Goal: Task Accomplishment & Management: Complete application form

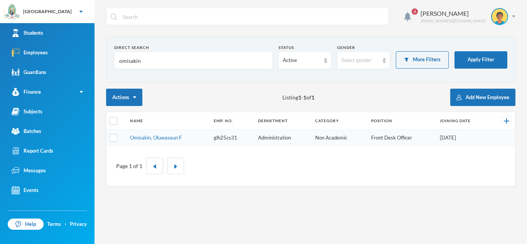
click at [485, 88] on div "Direct Search omisakin Status Active Gender Select gender More Filters Apply Fi…" at bounding box center [310, 112] width 409 height 150
click at [170, 65] on input "omisakin" at bounding box center [193, 60] width 150 height 17
type input "o"
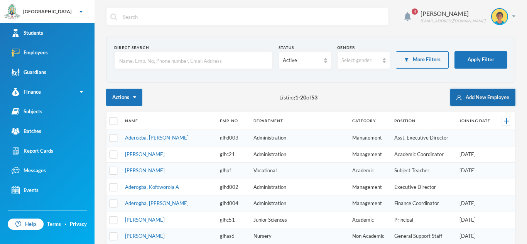
click at [467, 99] on button "Add New Employee" at bounding box center [482, 97] width 65 height 17
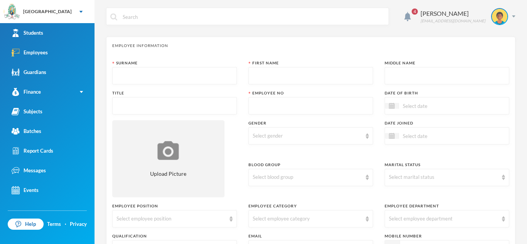
click at [202, 80] on input "text" at bounding box center [174, 75] width 116 height 17
type input "a"
type input "Asaolu"
click at [298, 72] on input "text" at bounding box center [311, 75] width 116 height 17
type input "Omonike"
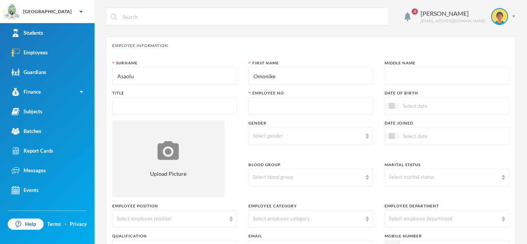
click at [394, 76] on input "text" at bounding box center [447, 75] width 116 height 17
type input "[PERSON_NAME]"
click at [189, 104] on input "text" at bounding box center [174, 106] width 116 height 17
type input "Miss"
click at [288, 108] on input "text" at bounding box center [311, 106] width 116 height 17
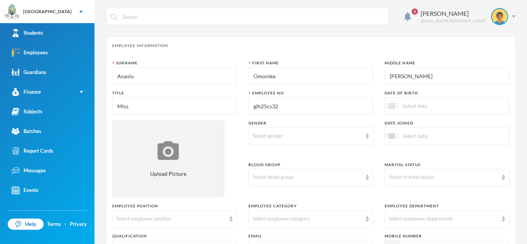
type input "glh25cs32"
click at [394, 108] on div at bounding box center [392, 106] width 14 height 6
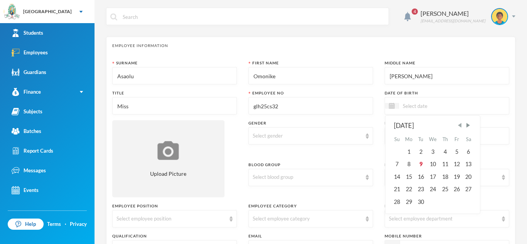
click at [461, 124] on span "Previous Month" at bounding box center [459, 125] width 7 height 7
click at [422, 174] on div "17" at bounding box center [420, 177] width 12 height 12
type input "[DATE]"
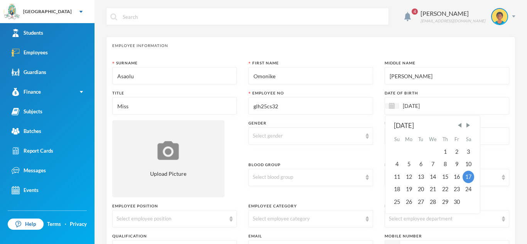
click at [480, 103] on div "[DATE] [DATE] Su Mo Tu We Th Fr Sa 1 2 3 4 5 6 7 8 9 10 11 12 13 14 15 16 17 18…" at bounding box center [446, 105] width 125 height 17
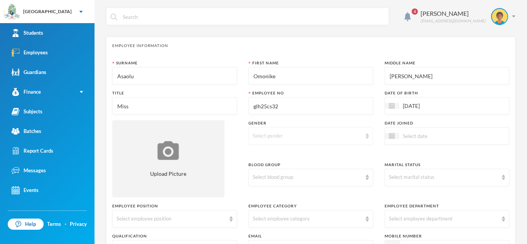
click at [368, 137] on img at bounding box center [367, 135] width 3 height 5
click at [297, 167] on li "[DEMOGRAPHIC_DATA]" at bounding box center [310, 166] width 125 height 12
click at [396, 136] on div at bounding box center [392, 136] width 14 height 6
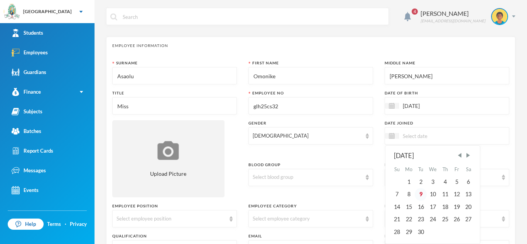
click at [422, 194] on div "9" at bounding box center [420, 194] width 12 height 12
type input "[DATE]"
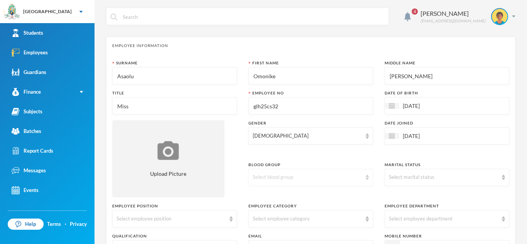
click at [366, 181] on div "Select blood group" at bounding box center [310, 177] width 125 height 17
click at [310, 150] on li "O+" at bounding box center [310, 147] width 125 height 12
click at [497, 180] on div "Select marital status" at bounding box center [443, 178] width 109 height 8
click at [452, 194] on li "Single" at bounding box center [446, 195] width 125 height 12
click at [229, 218] on img at bounding box center [230, 218] width 3 height 5
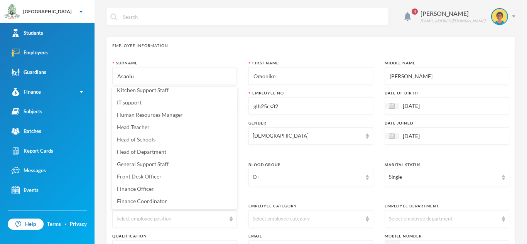
scroll to position [155, 0]
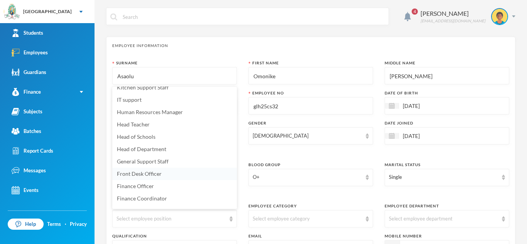
click at [178, 174] on li "Front Desk Officer" at bounding box center [174, 174] width 125 height 12
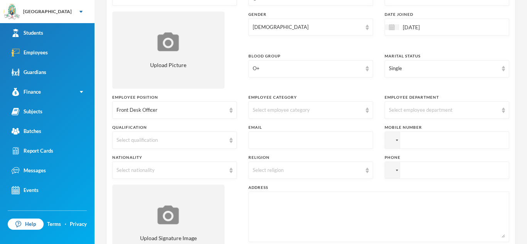
scroll to position [109, 0]
click at [367, 110] on img at bounding box center [367, 109] width 3 height 5
click at [340, 124] on li "Non Academic" at bounding box center [310, 127] width 125 height 12
click at [488, 109] on div "Select employee department" at bounding box center [443, 110] width 109 height 8
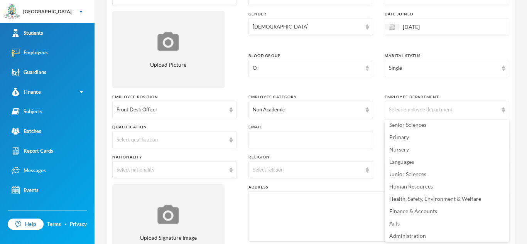
scroll to position [54, 0]
click at [423, 233] on span "Administration" at bounding box center [407, 234] width 37 height 7
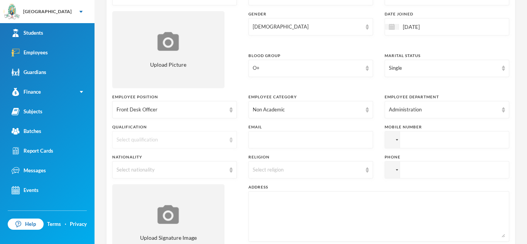
click at [231, 141] on img at bounding box center [230, 139] width 3 height 5
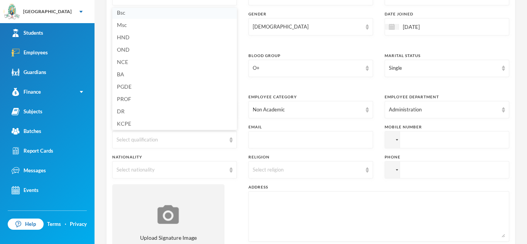
scroll to position [2, 0]
click at [125, 14] on li "Bsc" at bounding box center [174, 14] width 125 height 12
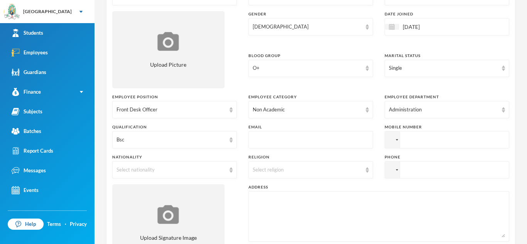
click at [275, 138] on input "text" at bounding box center [311, 139] width 116 height 17
type input "[EMAIL_ADDRESS][DOMAIN_NAME]"
click at [408, 142] on input "tel" at bounding box center [446, 139] width 125 height 17
type input "[PHONE_NUMBER]"
click at [230, 170] on img at bounding box center [230, 169] width 3 height 5
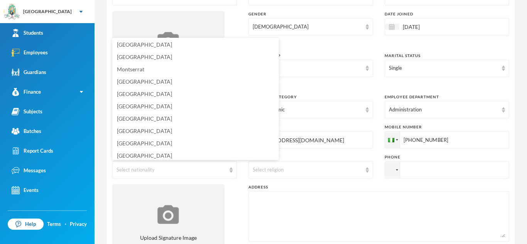
scroll to position [1788, 0]
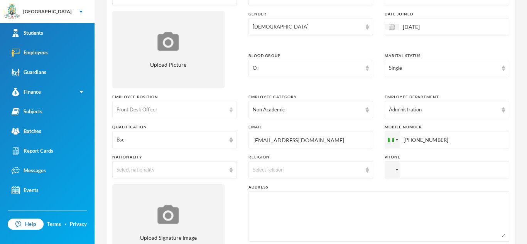
drag, startPoint x: 234, startPoint y: 47, endPoint x: 236, endPoint y: 118, distance: 70.6
click at [236, 118] on div "Surname [PERSON_NAME] First Name Omonike Middle Name [PERSON_NAME] Title Miss E…" at bounding box center [310, 109] width 397 height 316
click at [231, 169] on img at bounding box center [230, 169] width 3 height 5
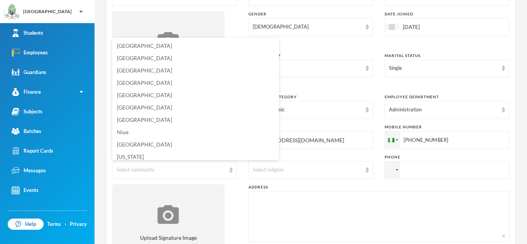
scroll to position [1857, 0]
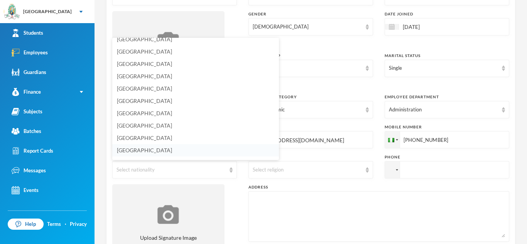
click at [149, 152] on li "[GEOGRAPHIC_DATA]" at bounding box center [195, 150] width 167 height 12
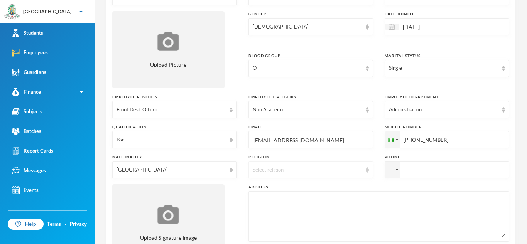
click at [324, 170] on div "Select religion" at bounding box center [307, 170] width 109 height 8
click at [287, 188] on li "[DEMOGRAPHIC_DATA]" at bounding box center [310, 188] width 125 height 12
click at [428, 171] on input "tel" at bounding box center [446, 169] width 125 height 17
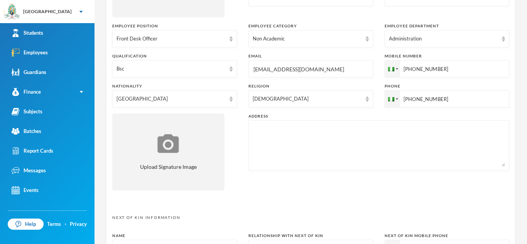
scroll to position [184, 0]
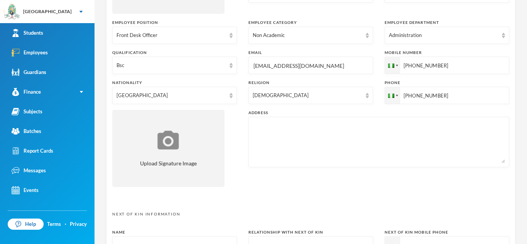
type input "[PHONE_NUMBER]"
click at [281, 131] on textarea at bounding box center [379, 142] width 252 height 42
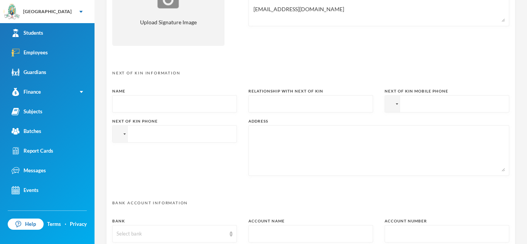
scroll to position [330, 0]
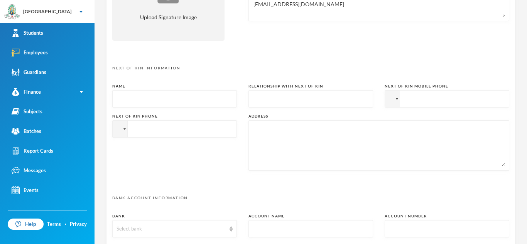
type textarea "[STREET_ADDRESS] [EMAIL_ADDRESS][DOMAIN_NAME]"
click at [202, 103] on input "text" at bounding box center [174, 99] width 116 height 17
type input "[PERSON_NAME]"
click at [279, 101] on input "text" at bounding box center [311, 99] width 116 height 17
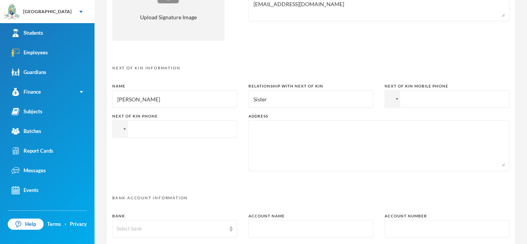
type input "Sister"
click at [406, 99] on input "tel" at bounding box center [446, 98] width 125 height 17
type input "[PHONE_NUMBER]"
click at [266, 127] on textarea at bounding box center [379, 146] width 252 height 42
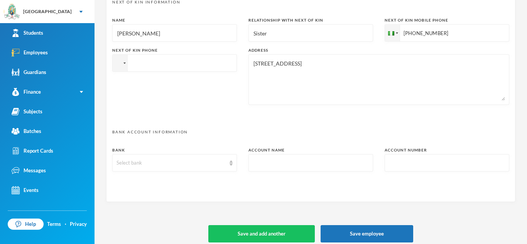
scroll to position [399, 0]
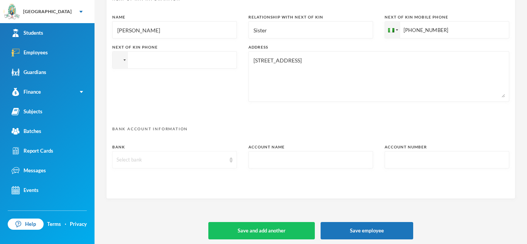
type textarea "[STREET_ADDRESS]"
click at [227, 161] on div "Select bank" at bounding box center [174, 159] width 125 height 17
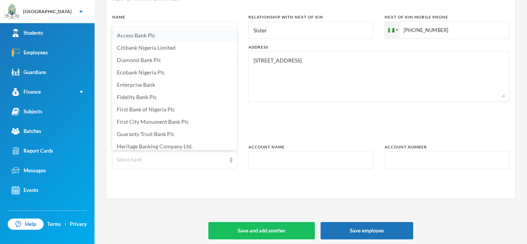
click at [149, 35] on span "Access Bank Plc" at bounding box center [136, 35] width 39 height 7
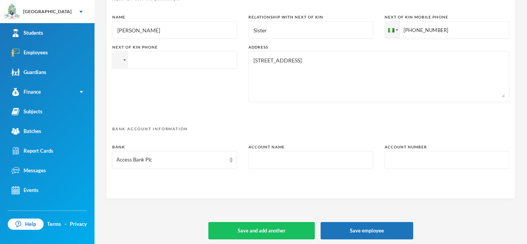
click at [277, 165] on input "text" at bounding box center [311, 160] width 116 height 17
type input "[PERSON_NAME]"
click at [391, 164] on input "text" at bounding box center [447, 160] width 116 height 17
click at [230, 162] on div "Access Bank Plc" at bounding box center [174, 159] width 125 height 17
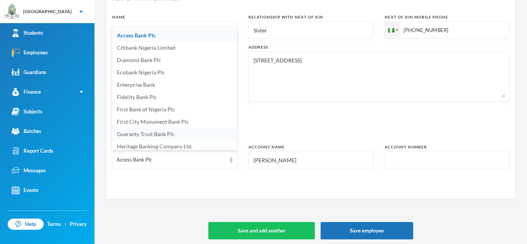
scroll to position [3, 0]
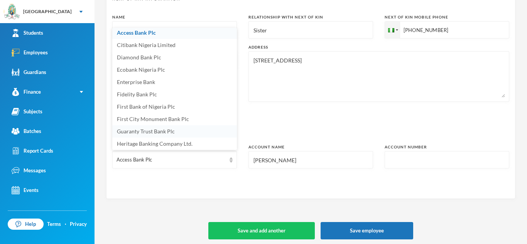
click at [186, 131] on li "Guaranty Trust Bank Plc" at bounding box center [174, 131] width 125 height 12
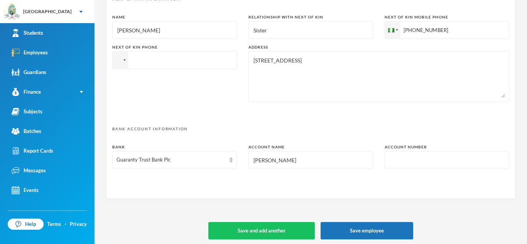
click at [394, 162] on input "text" at bounding box center [447, 160] width 116 height 17
type input "0467370648"
click at [381, 227] on button "Save employee" at bounding box center [366, 230] width 93 height 17
